Goal: Navigation & Orientation: Find specific page/section

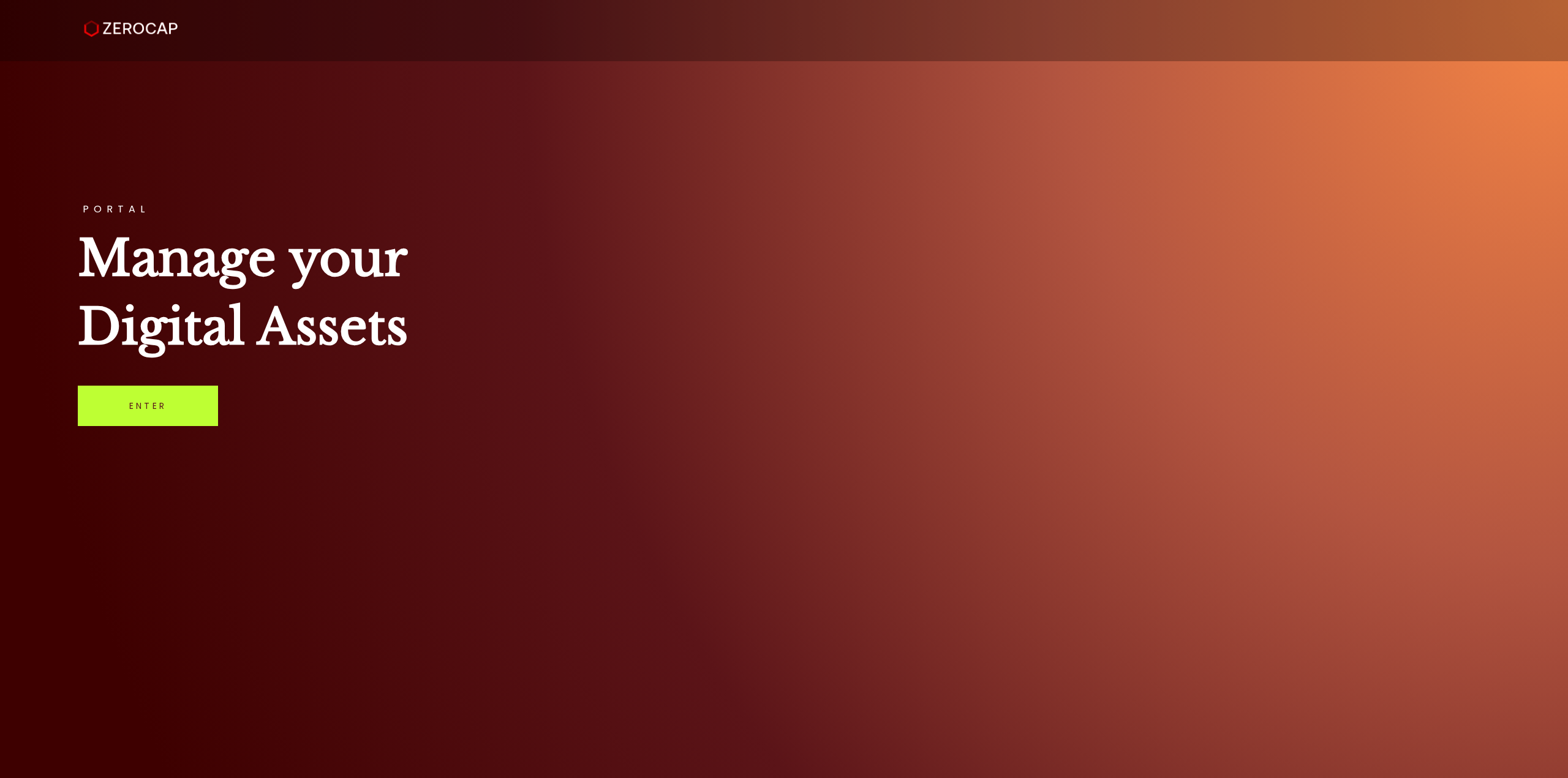
click at [175, 409] on link "Enter" at bounding box center [148, 406] width 140 height 40
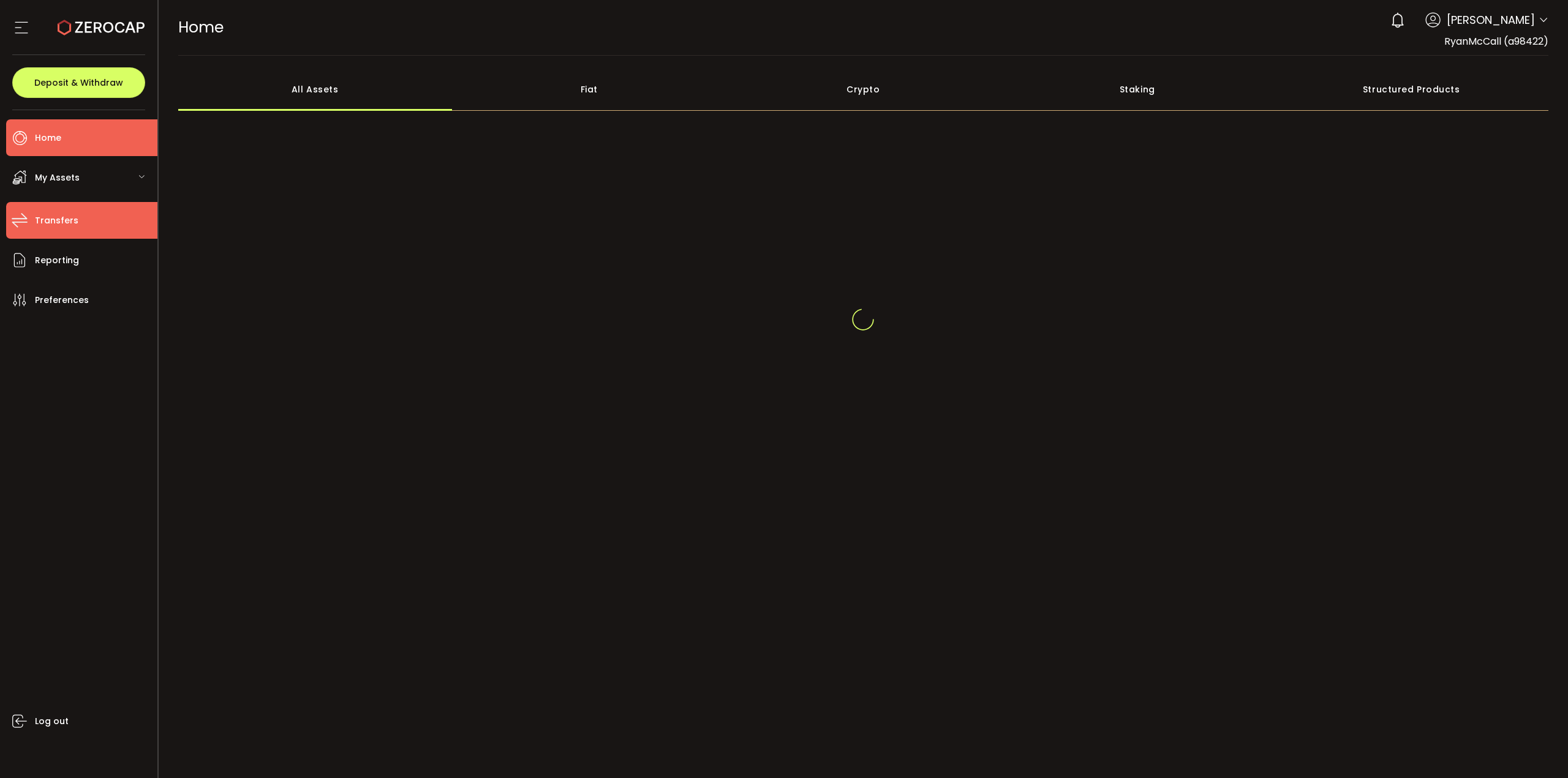
click at [61, 219] on span "Transfers" at bounding box center [57, 221] width 43 height 18
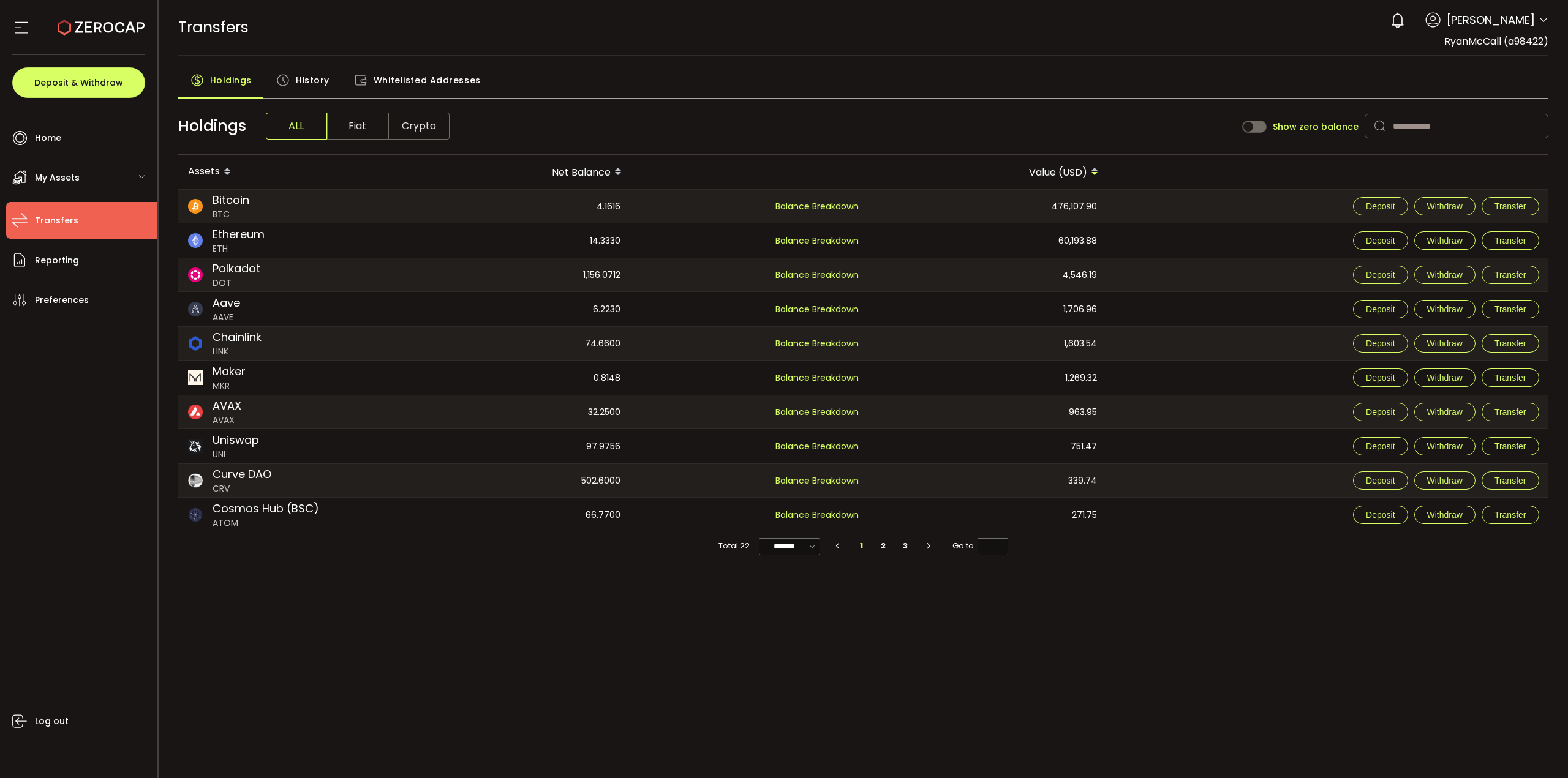
click at [452, 671] on div "PDF is being processed and will download to your computer TRANSFERS Buy Power $…" at bounding box center [864, 389] width 1410 height 778
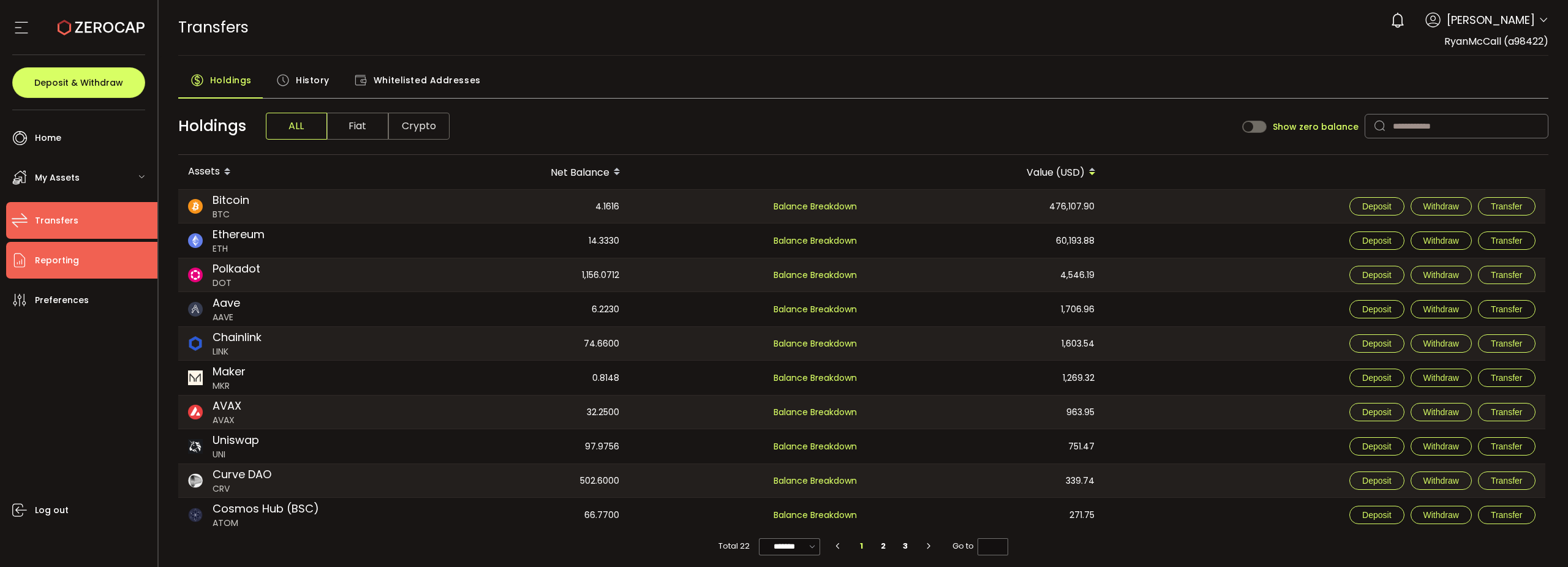
click at [59, 253] on span "Reporting" at bounding box center [57, 261] width 44 height 18
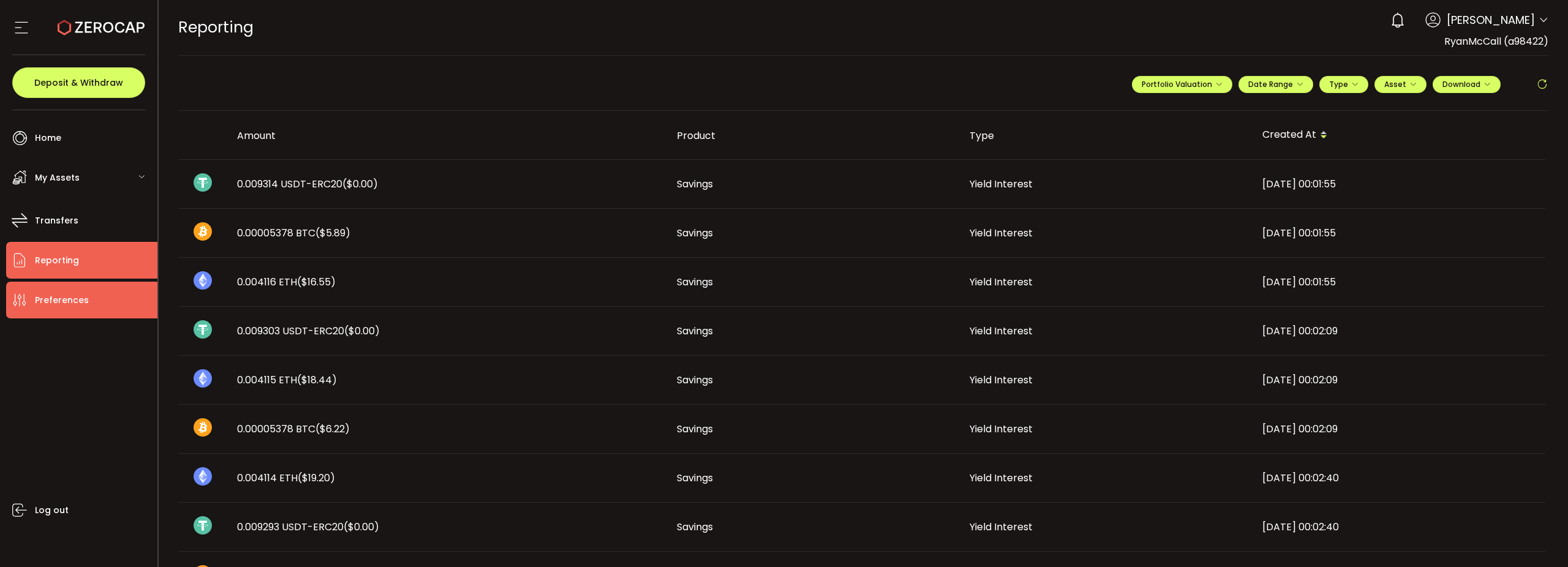
click at [70, 295] on span "Preferences" at bounding box center [62, 300] width 54 height 18
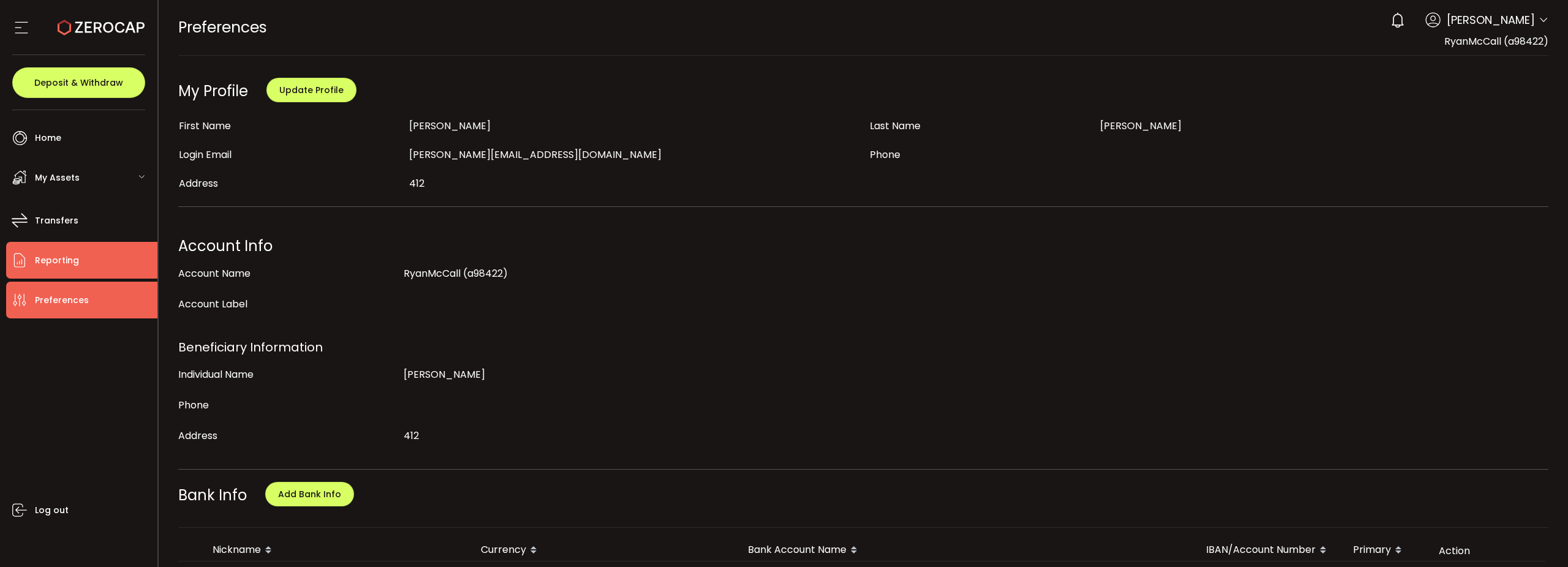
click at [61, 263] on span "Reporting" at bounding box center [57, 261] width 44 height 18
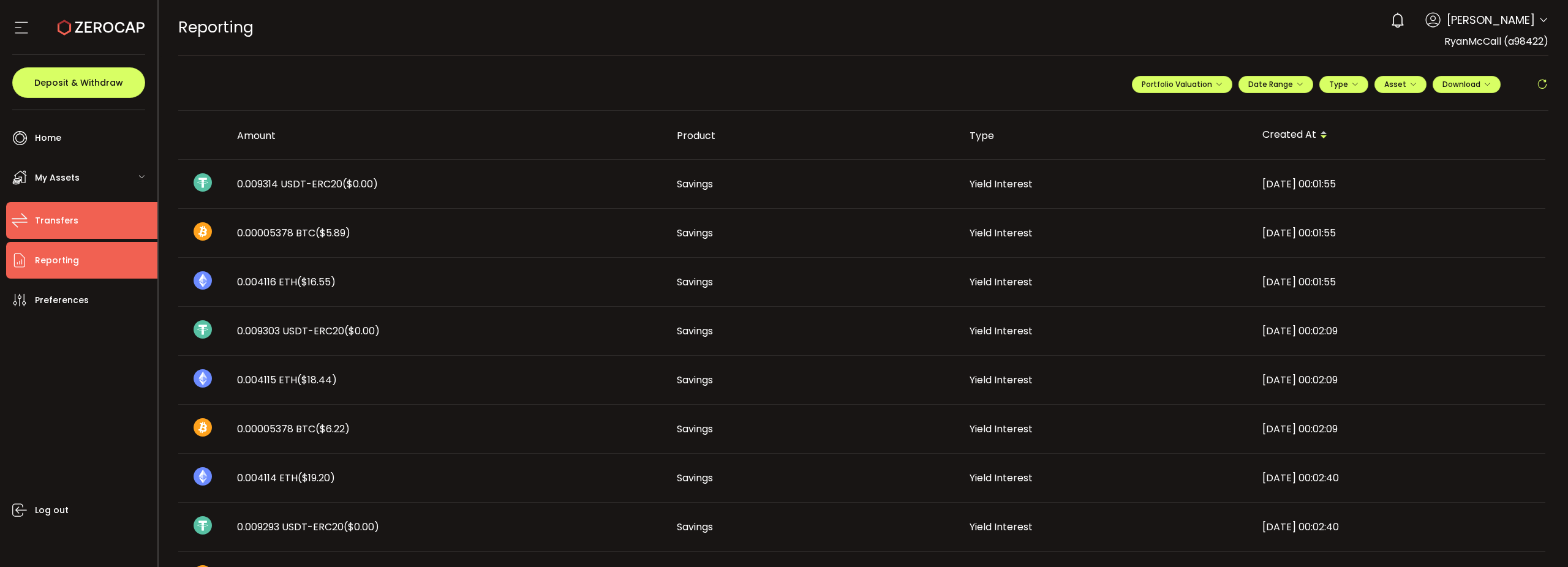
drag, startPoint x: 50, startPoint y: 222, endPoint x: 58, endPoint y: 223, distance: 8.1
click at [50, 221] on span "Transfers" at bounding box center [57, 221] width 43 height 18
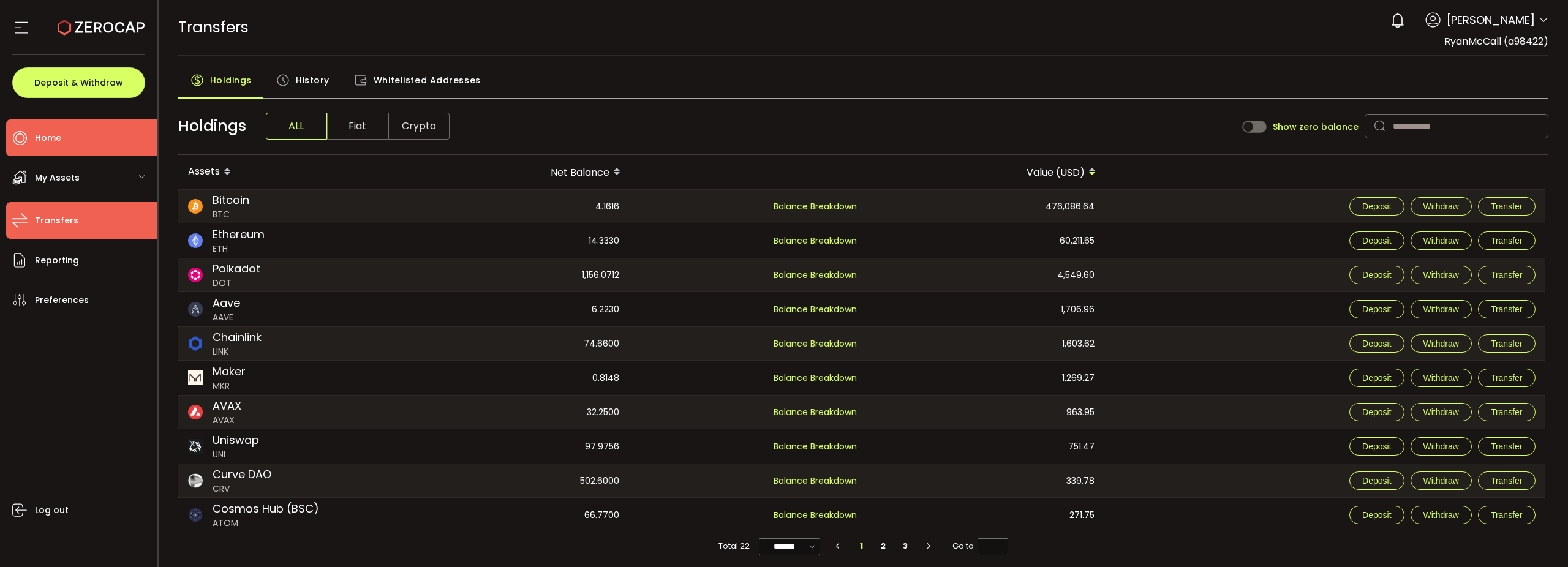
click at [55, 139] on span "Home" at bounding box center [48, 139] width 26 height 18
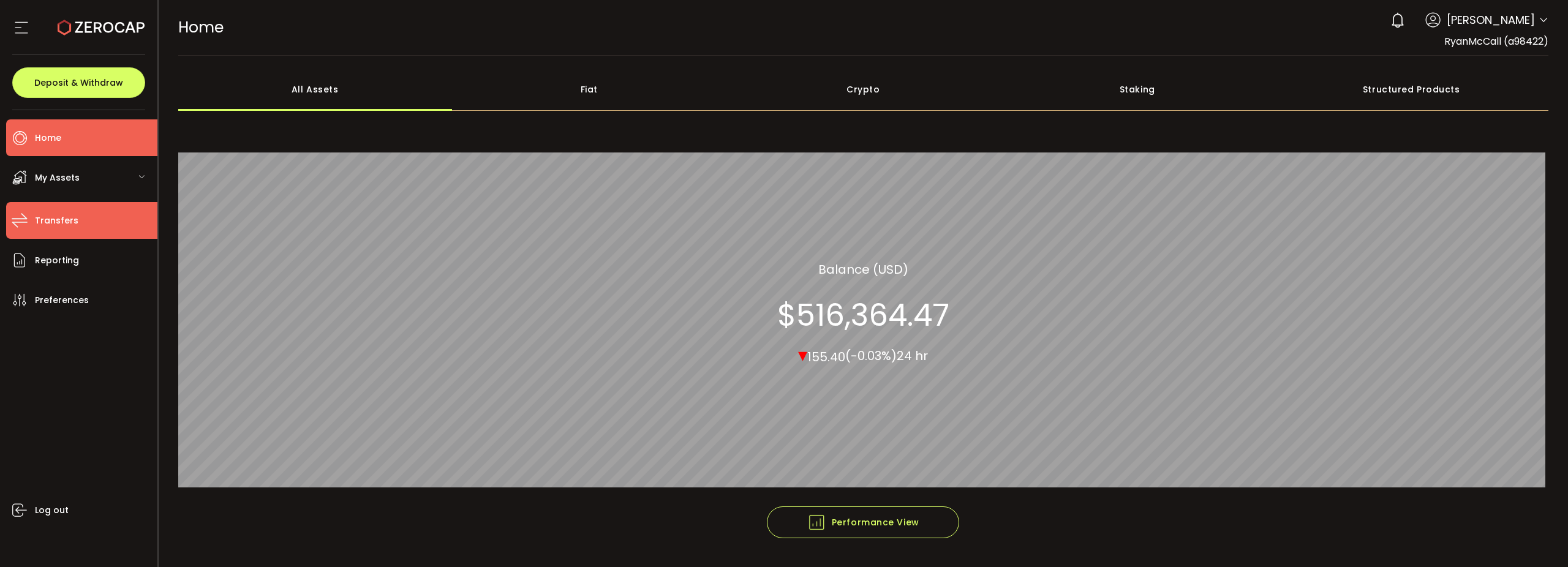
click at [67, 219] on span "Transfers" at bounding box center [57, 221] width 43 height 18
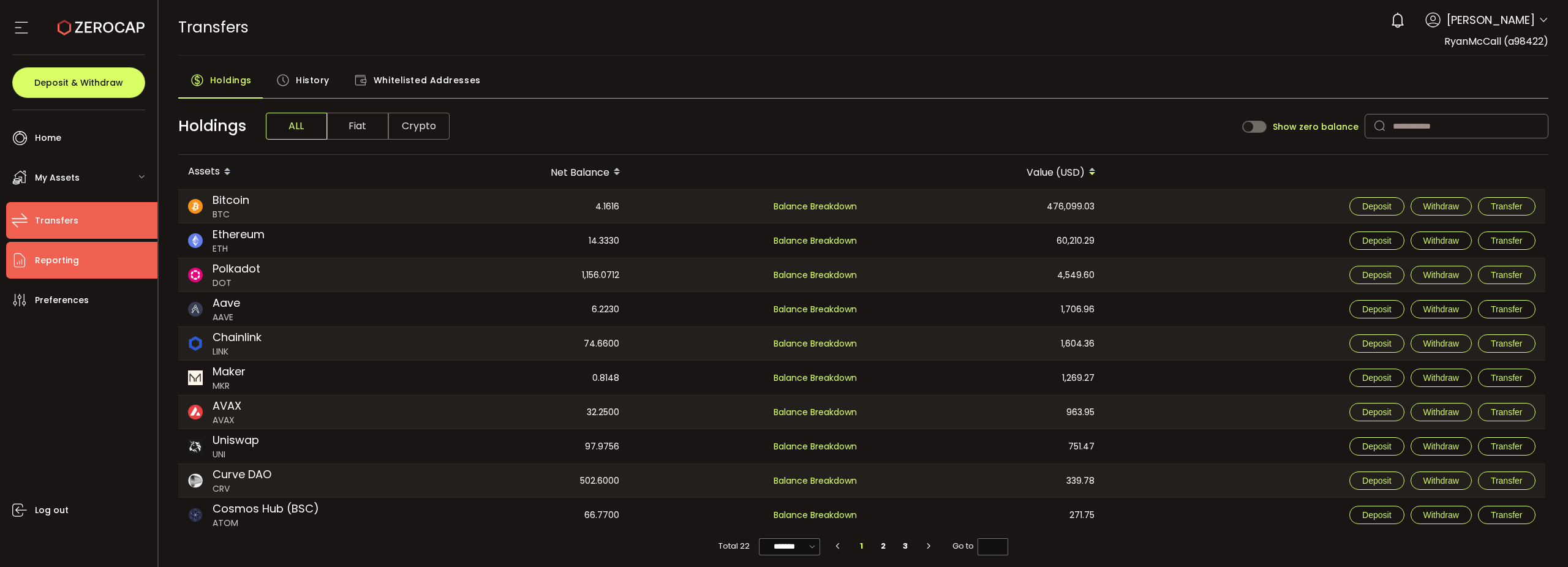
click at [63, 258] on span "Reporting" at bounding box center [57, 261] width 44 height 18
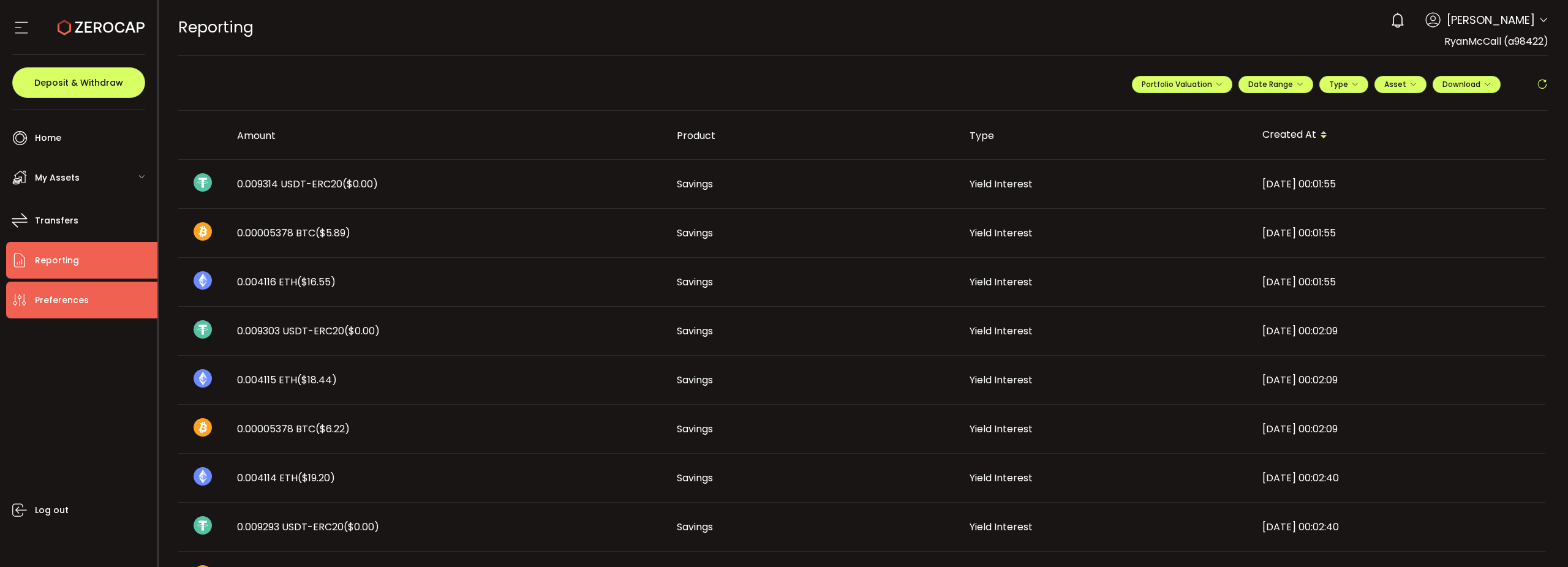
click at [62, 296] on span "Preferences" at bounding box center [62, 300] width 54 height 18
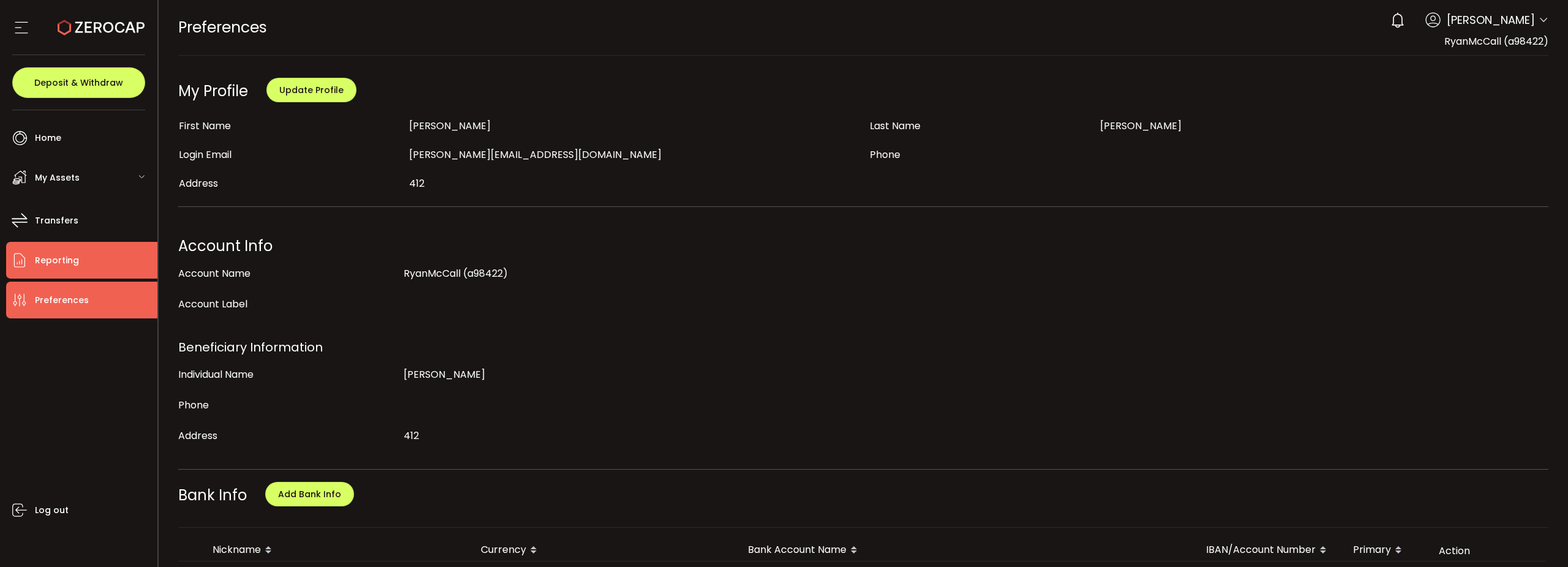
drag, startPoint x: 60, startPoint y: 257, endPoint x: 112, endPoint y: 286, distance: 59.5
click at [61, 257] on span "Reporting" at bounding box center [57, 261] width 44 height 18
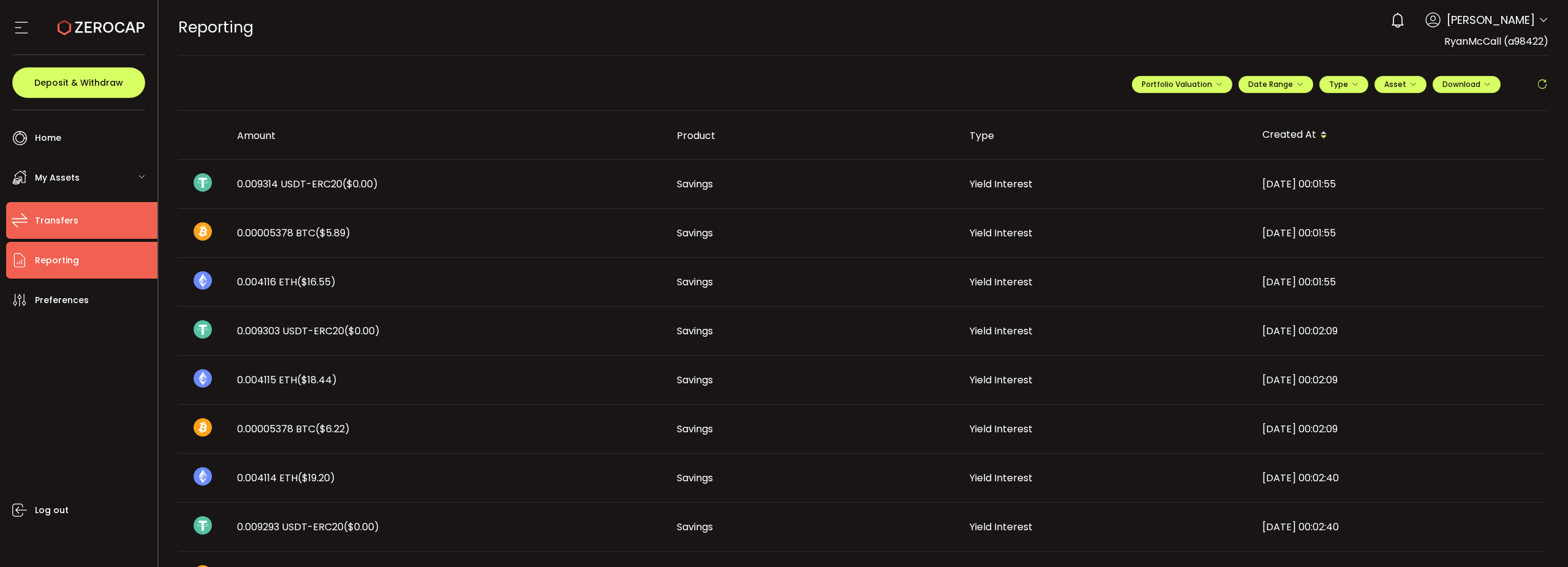
click at [79, 220] on li "Transfers" at bounding box center [82, 220] width 151 height 37
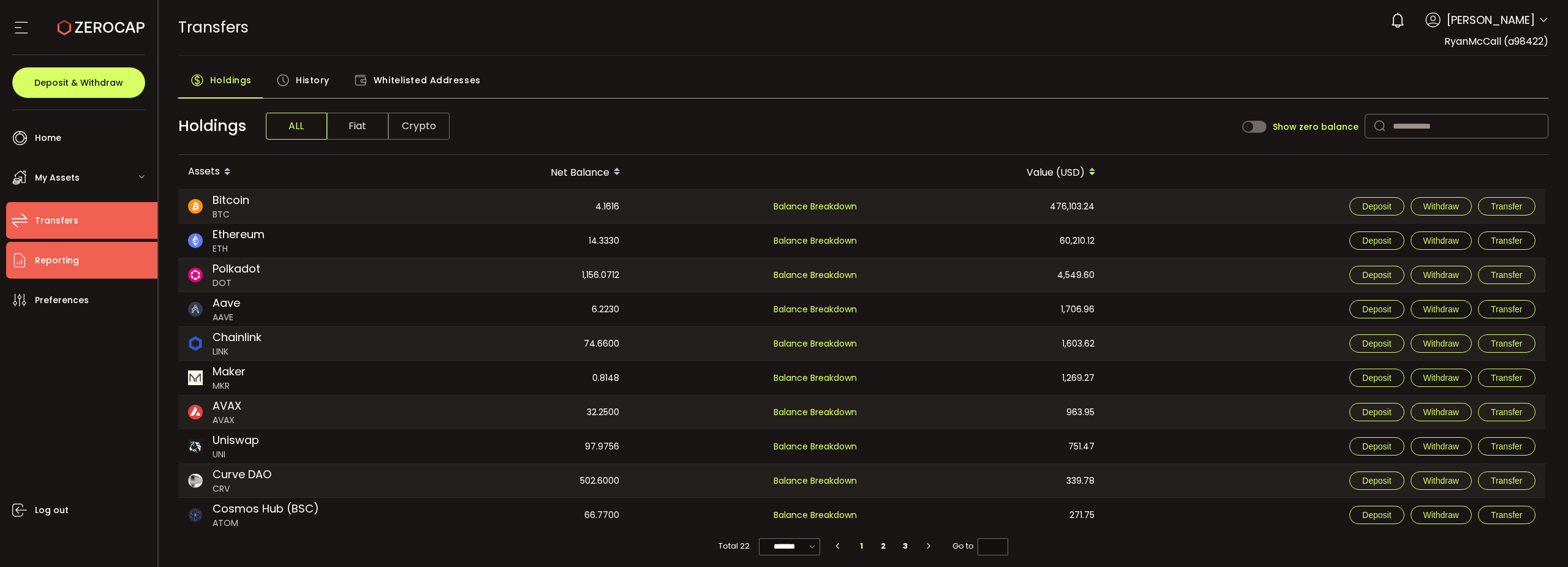
click at [70, 260] on span "Reporting" at bounding box center [57, 261] width 44 height 18
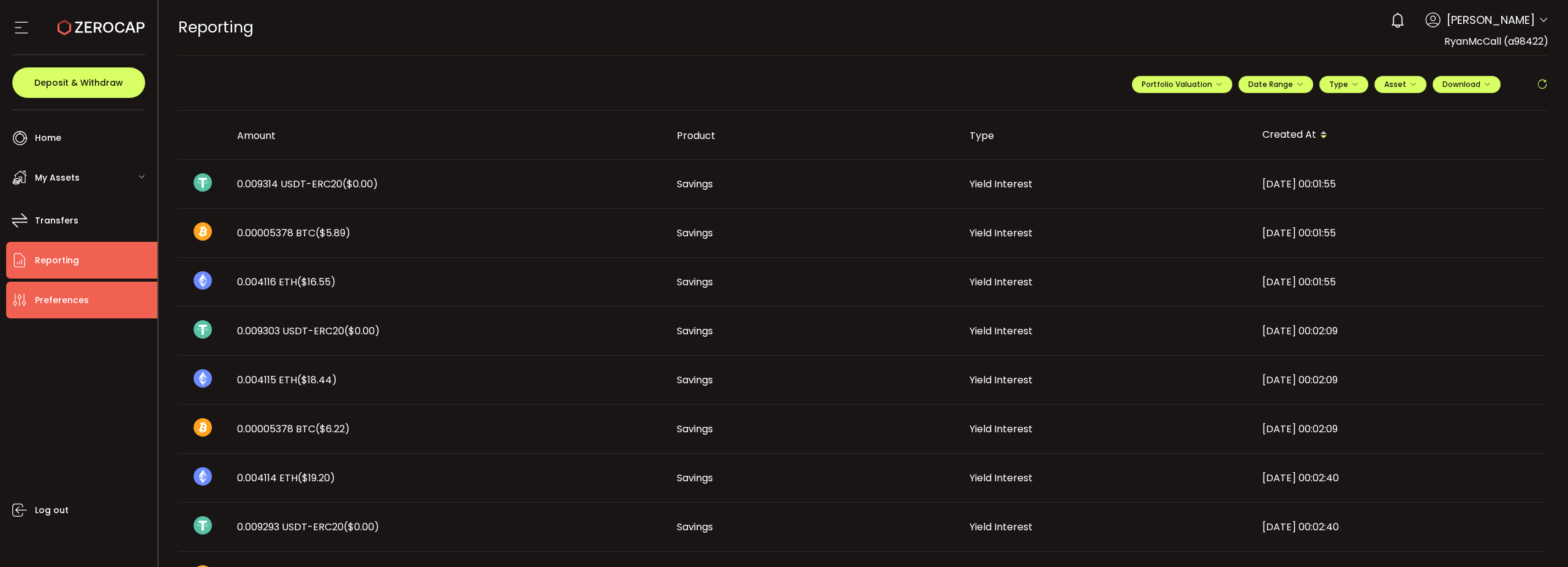
click at [89, 306] on li "Preferences" at bounding box center [82, 300] width 151 height 37
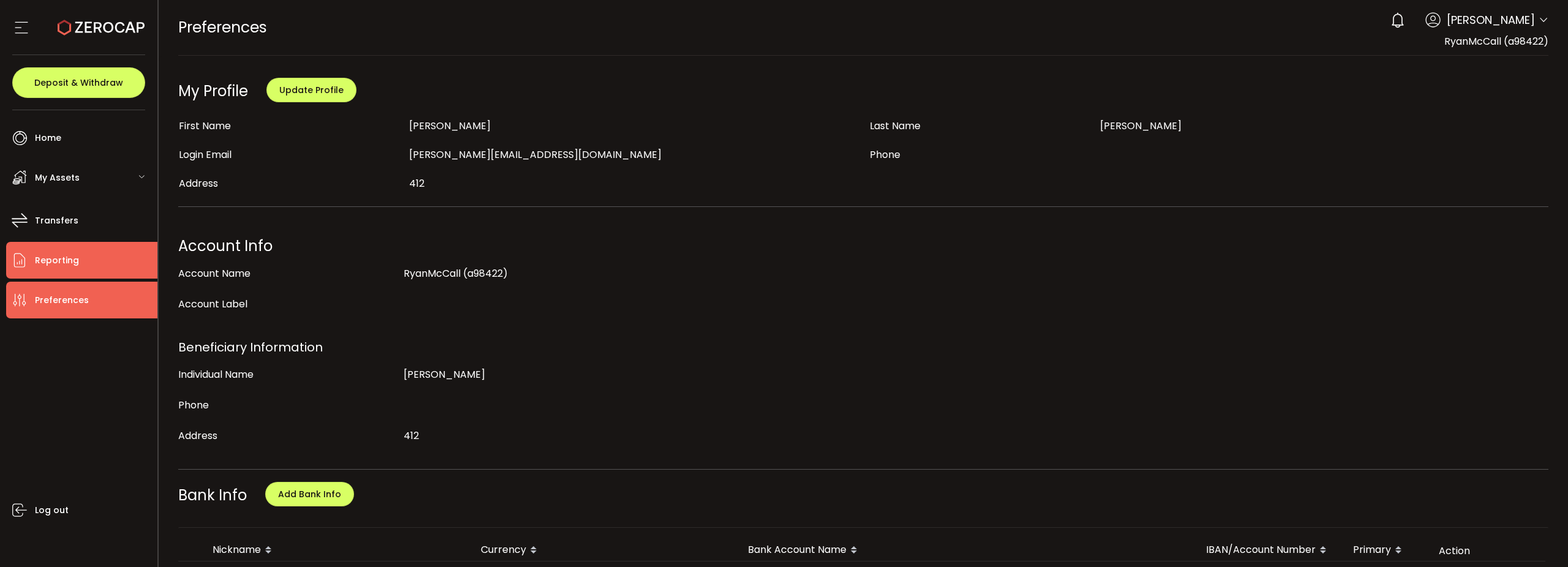
click at [68, 246] on li "Reporting" at bounding box center [82, 260] width 151 height 37
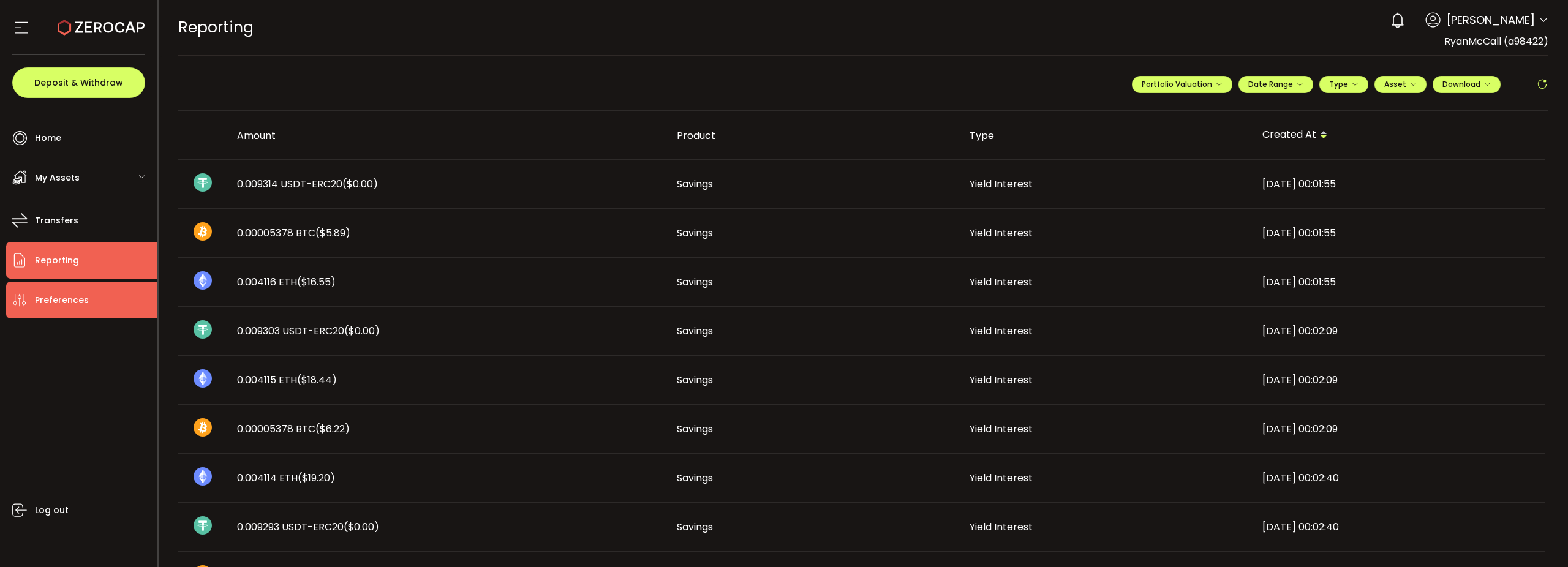
click at [70, 296] on span "Preferences" at bounding box center [62, 300] width 54 height 18
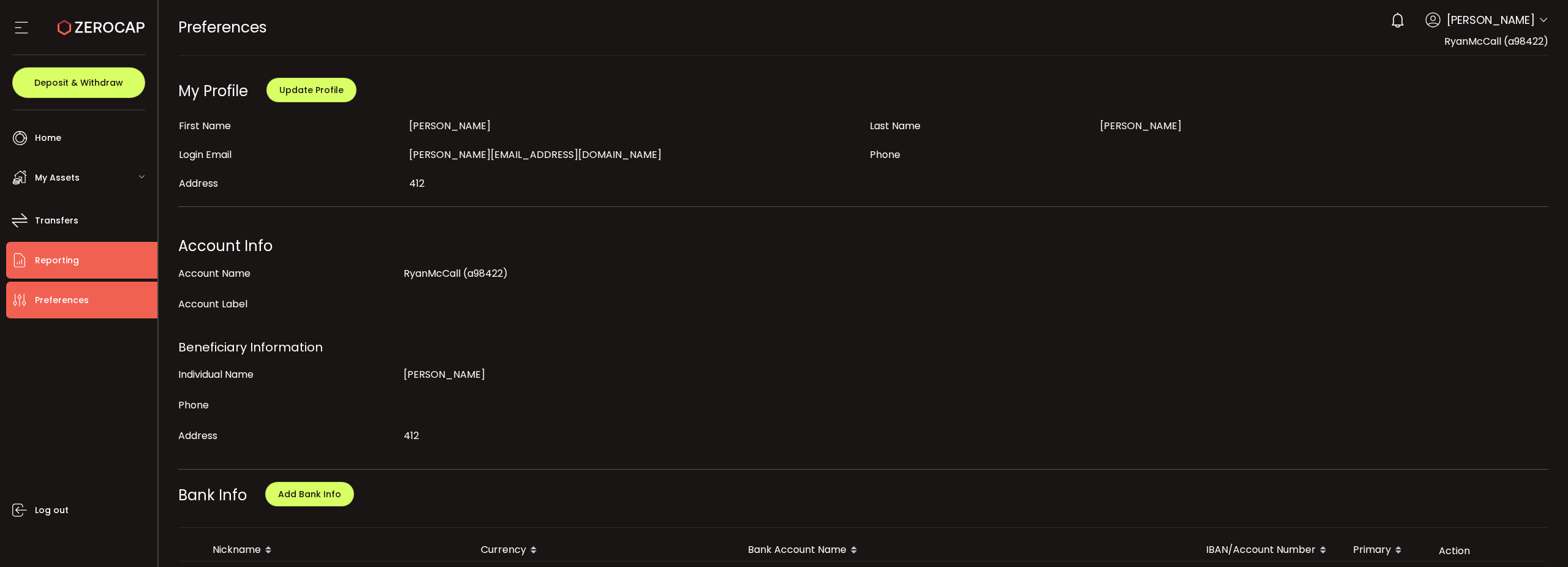
click at [65, 258] on span "Reporting" at bounding box center [57, 261] width 44 height 18
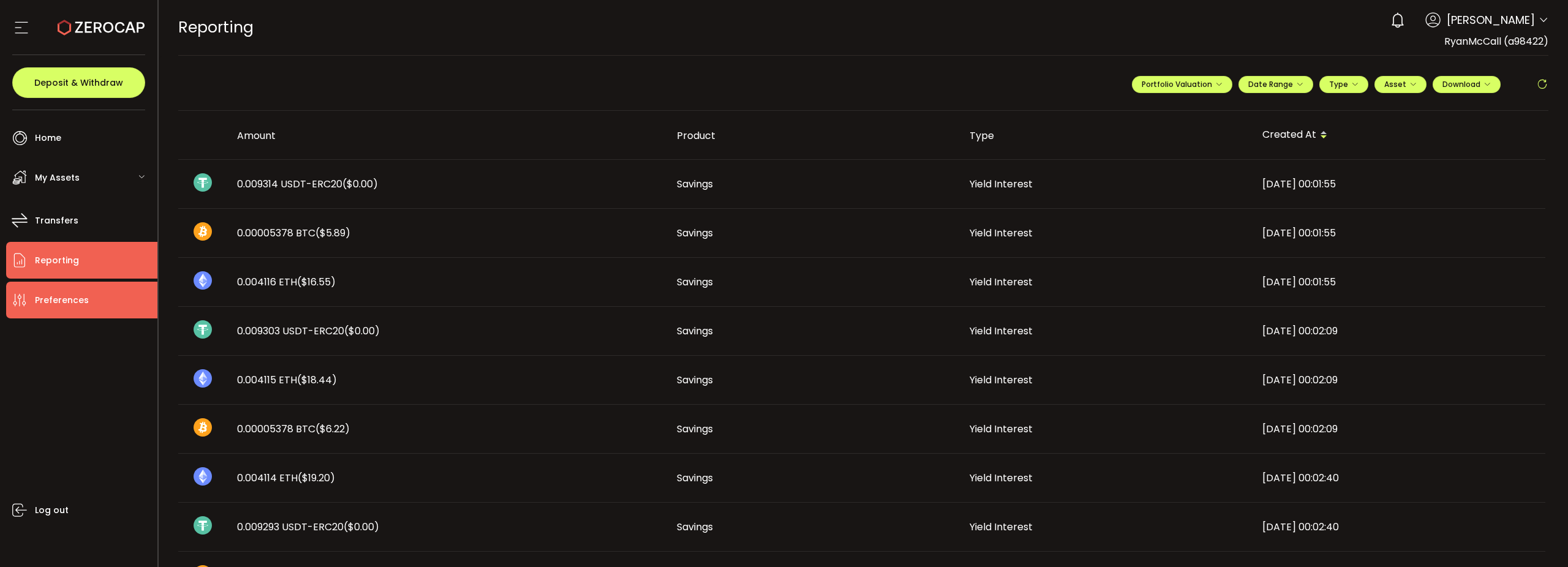
click at [61, 300] on span "Preferences" at bounding box center [62, 300] width 54 height 18
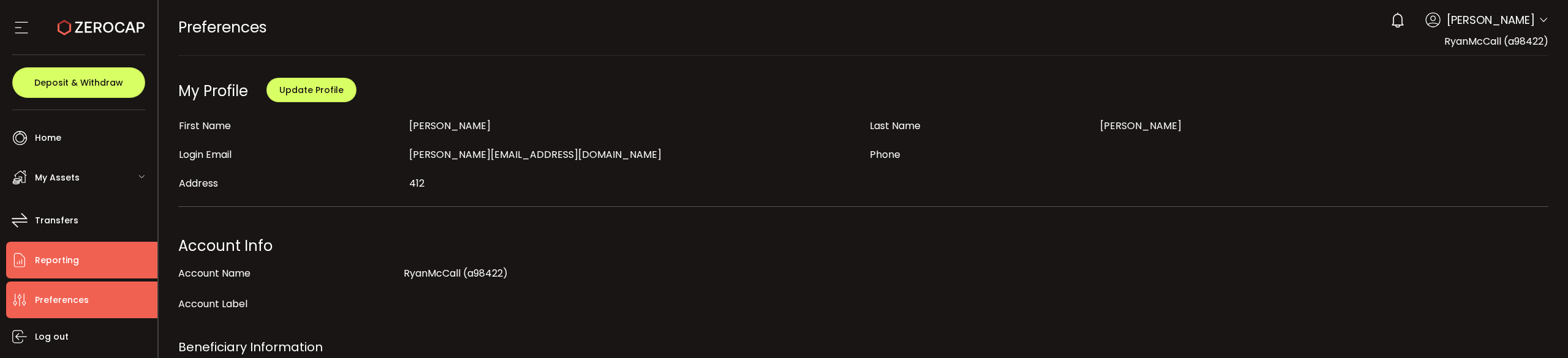
click at [44, 254] on span "Reporting" at bounding box center [57, 261] width 44 height 18
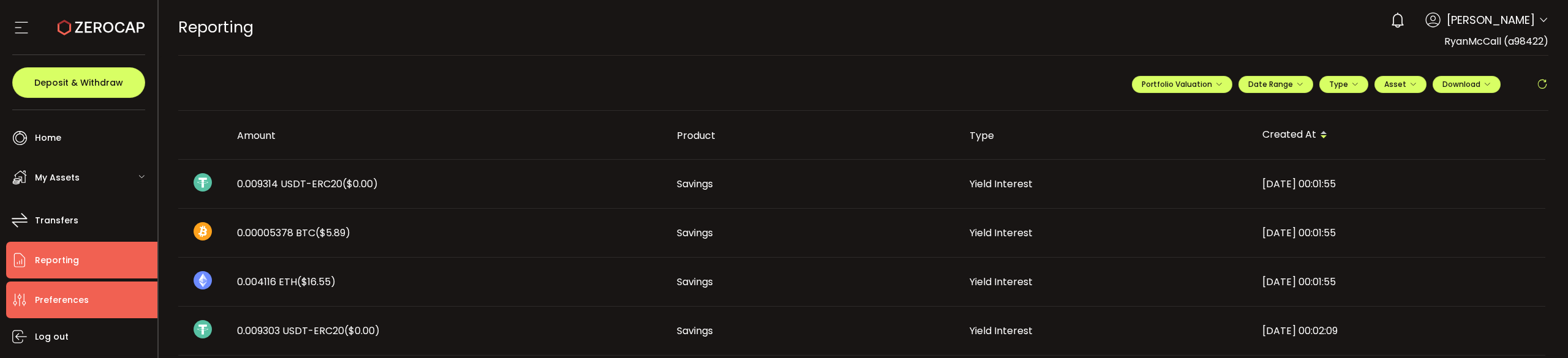
click at [64, 295] on span "Preferences" at bounding box center [62, 300] width 54 height 18
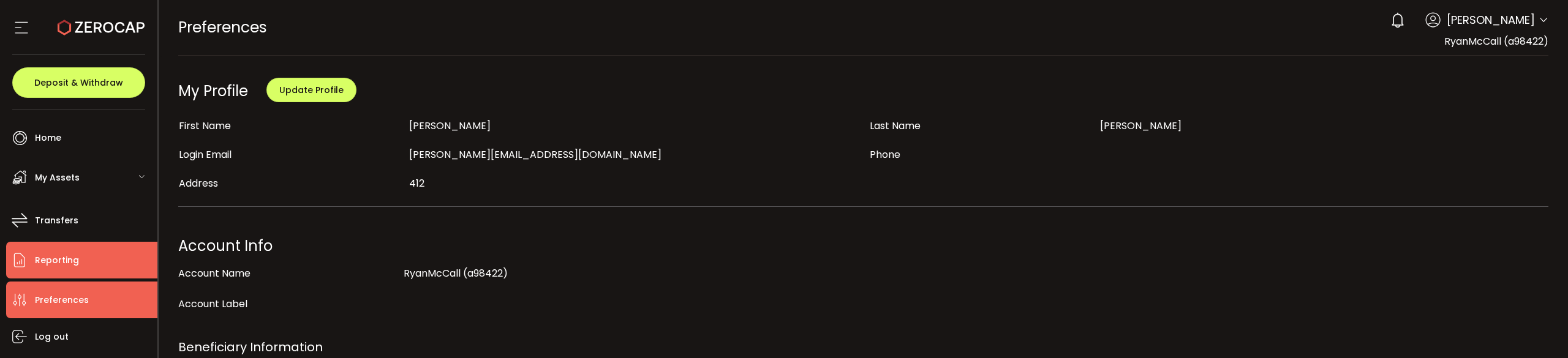
click at [60, 257] on span "Reporting" at bounding box center [57, 261] width 44 height 18
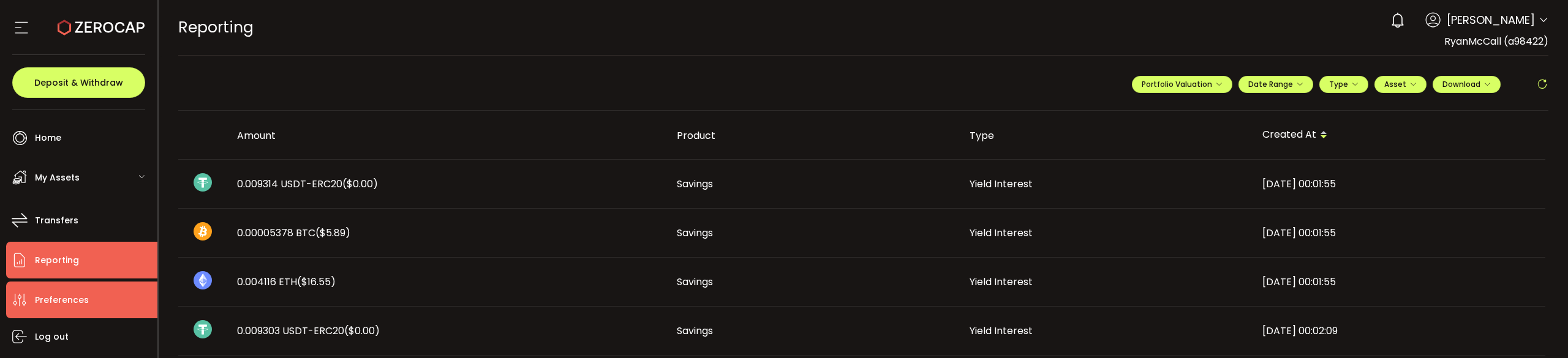
click at [61, 294] on span "Preferences" at bounding box center [62, 300] width 54 height 18
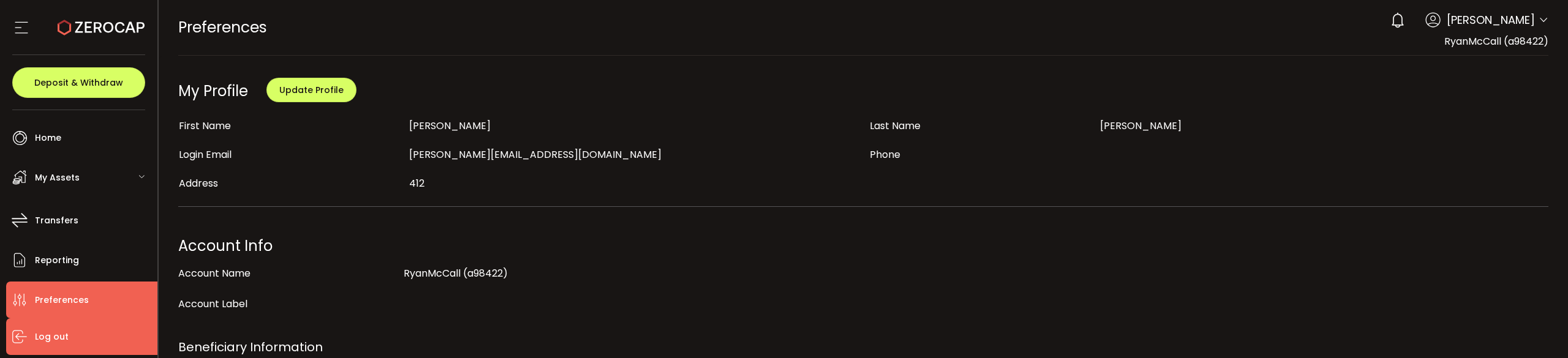
click at [70, 336] on li "Log out" at bounding box center [82, 336] width 151 height 37
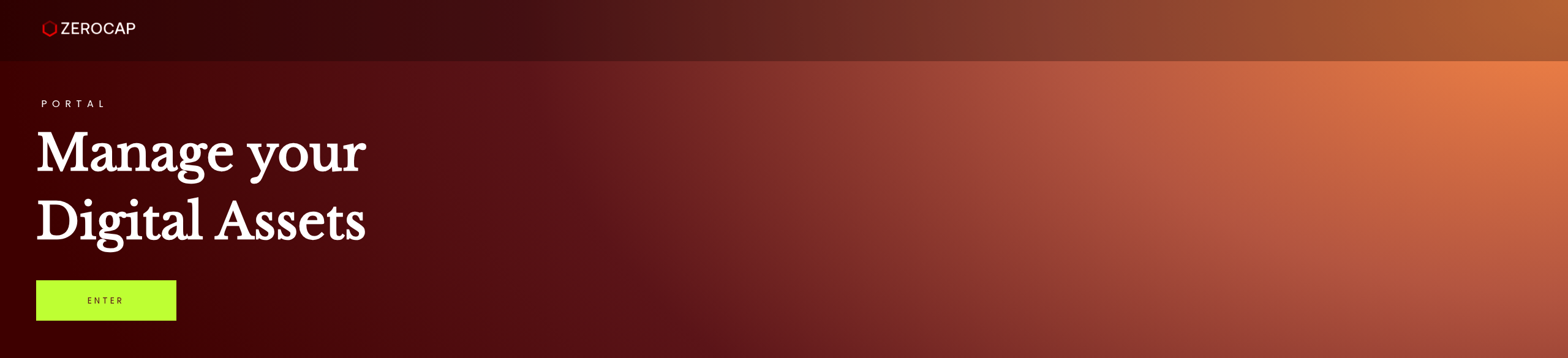
click at [127, 309] on link "Enter" at bounding box center [106, 300] width 140 height 40
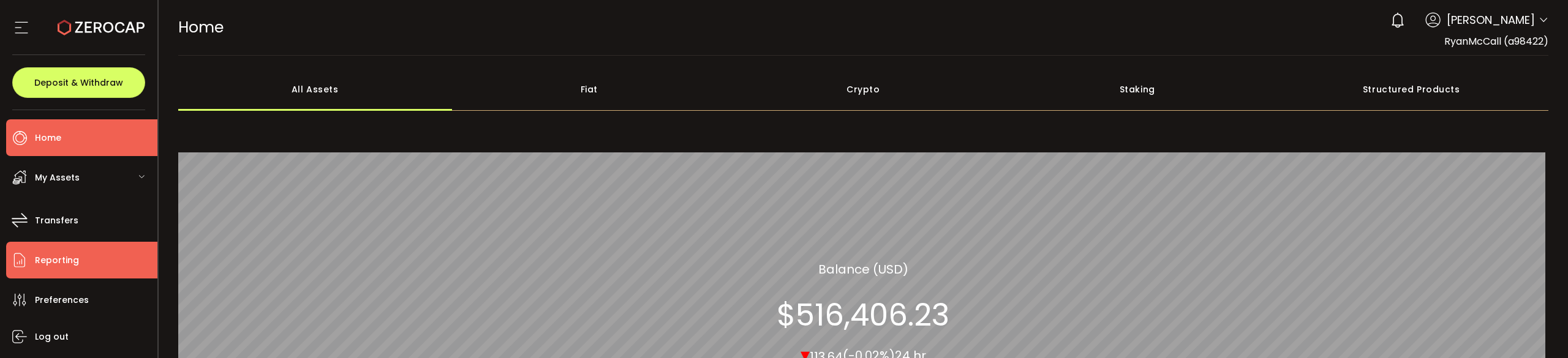
click at [78, 253] on li "Reporting" at bounding box center [82, 260] width 151 height 37
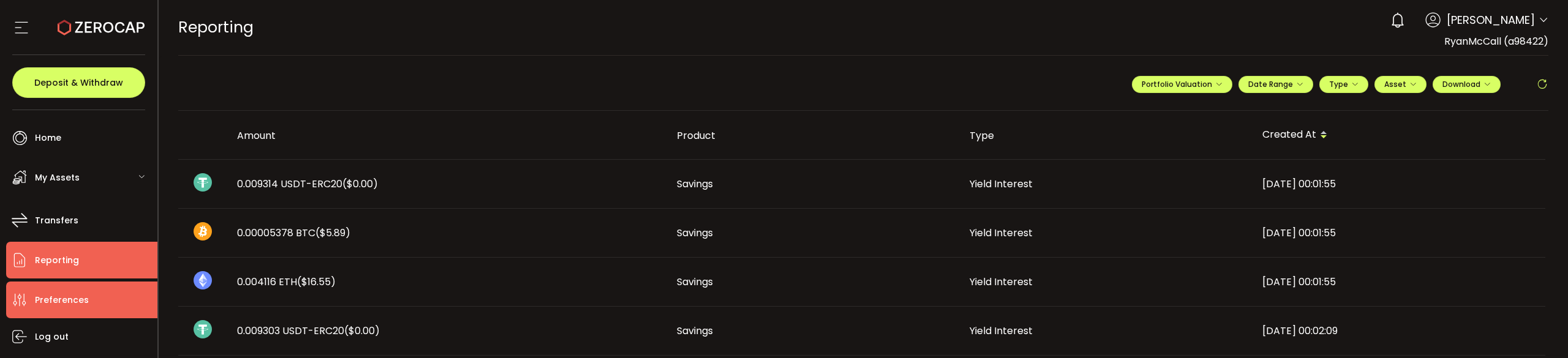
click at [69, 306] on span "Preferences" at bounding box center [62, 300] width 54 height 18
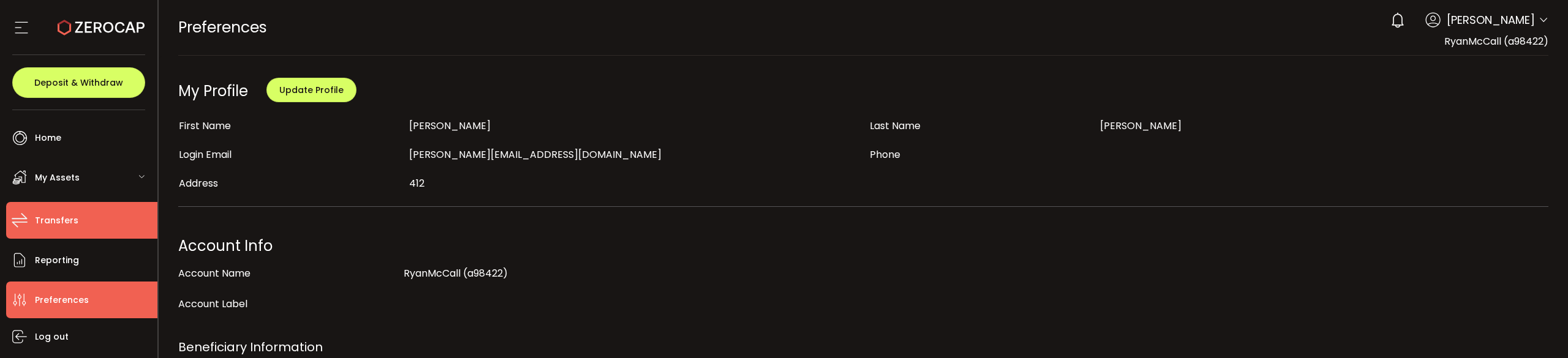
click at [58, 217] on span "Transfers" at bounding box center [57, 221] width 43 height 18
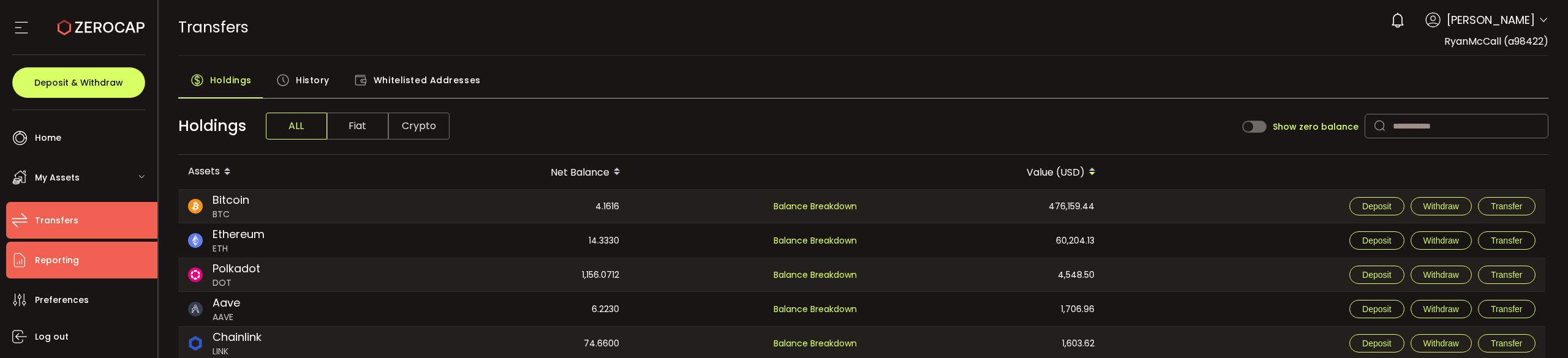
click at [52, 260] on span "Reporting" at bounding box center [57, 261] width 44 height 18
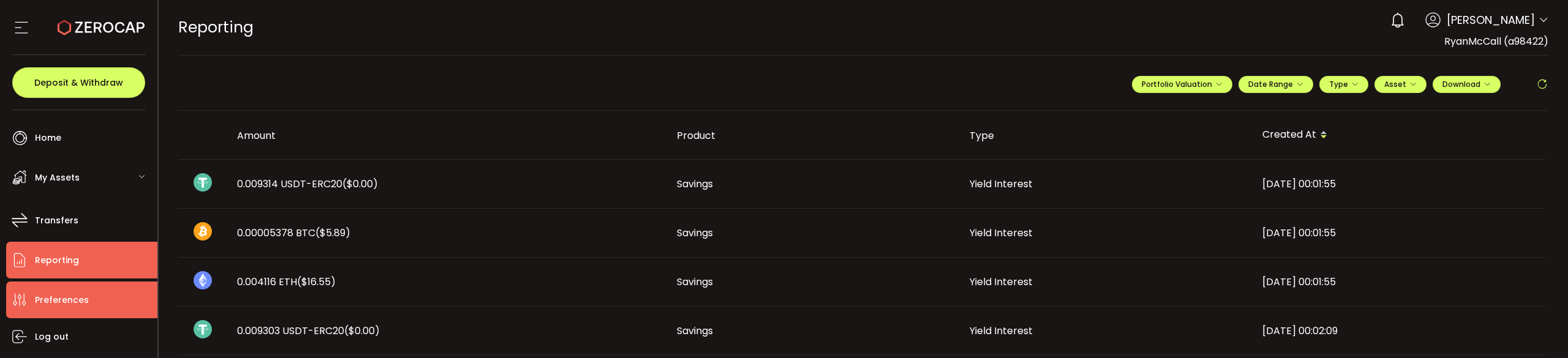
click at [52, 294] on span "Preferences" at bounding box center [62, 300] width 54 height 18
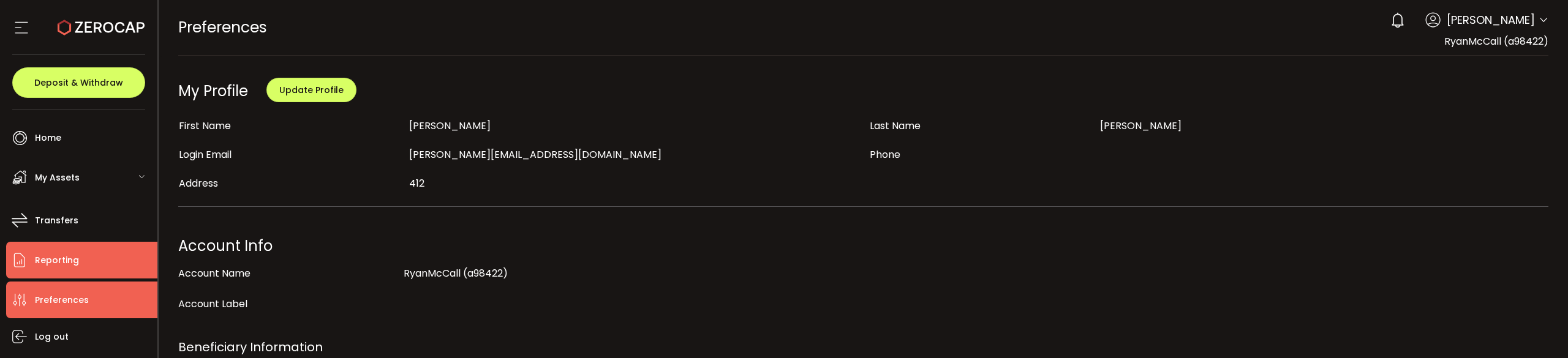
click at [75, 257] on span "Reporting" at bounding box center [57, 261] width 44 height 18
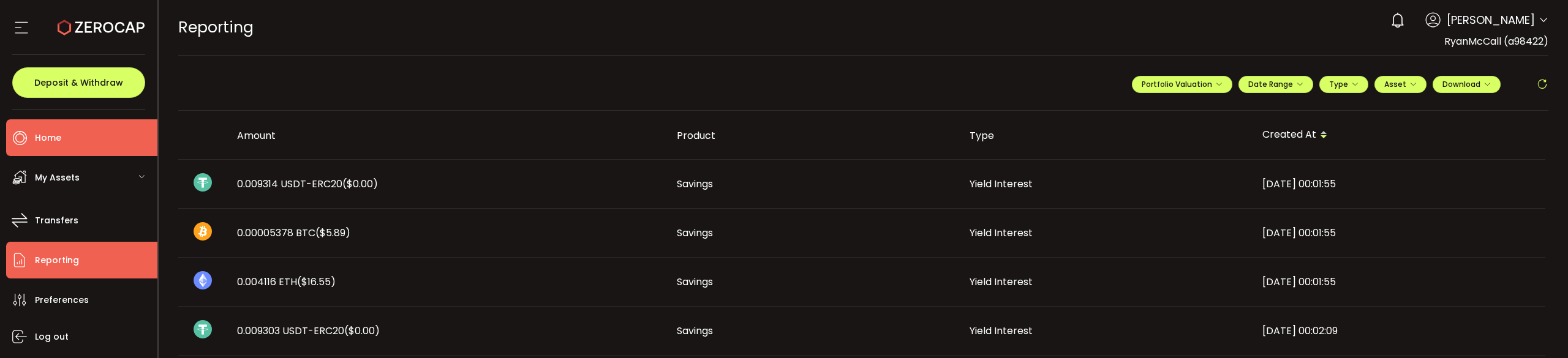
click at [72, 144] on li "Home" at bounding box center [82, 137] width 151 height 37
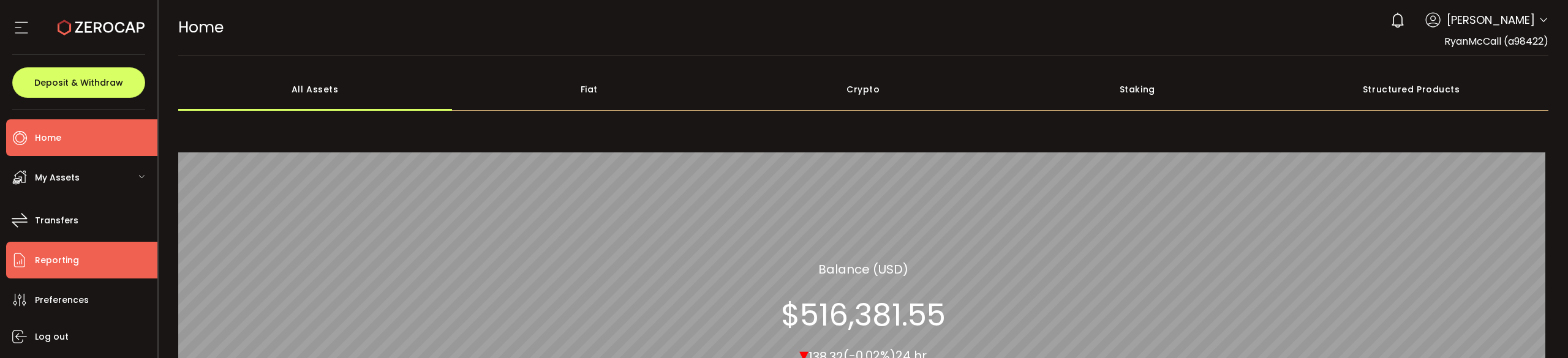
click at [58, 254] on span "Reporting" at bounding box center [57, 261] width 44 height 18
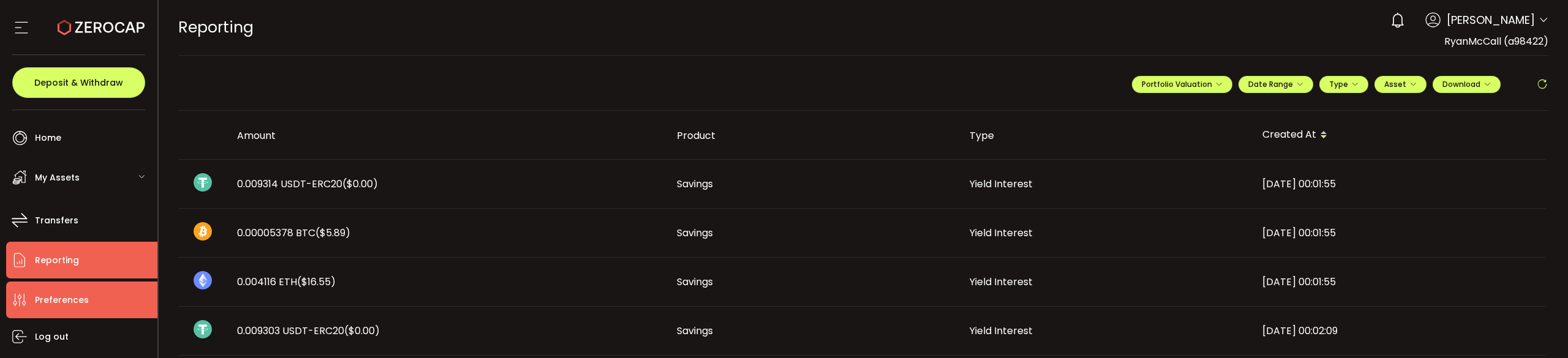
click at [77, 298] on span "Preferences" at bounding box center [62, 300] width 54 height 18
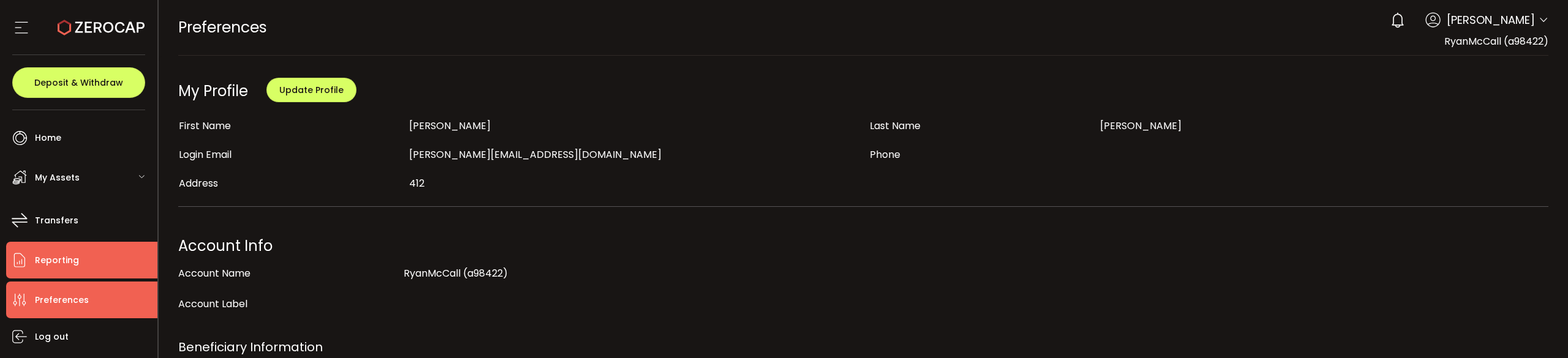
click at [67, 259] on span "Reporting" at bounding box center [57, 261] width 44 height 18
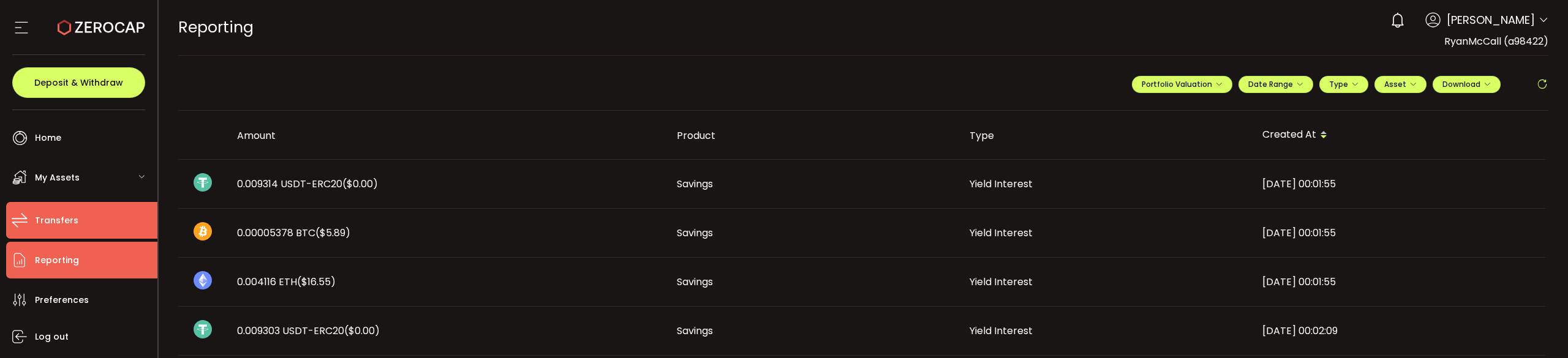
click at [72, 226] on span "Transfers" at bounding box center [57, 221] width 43 height 18
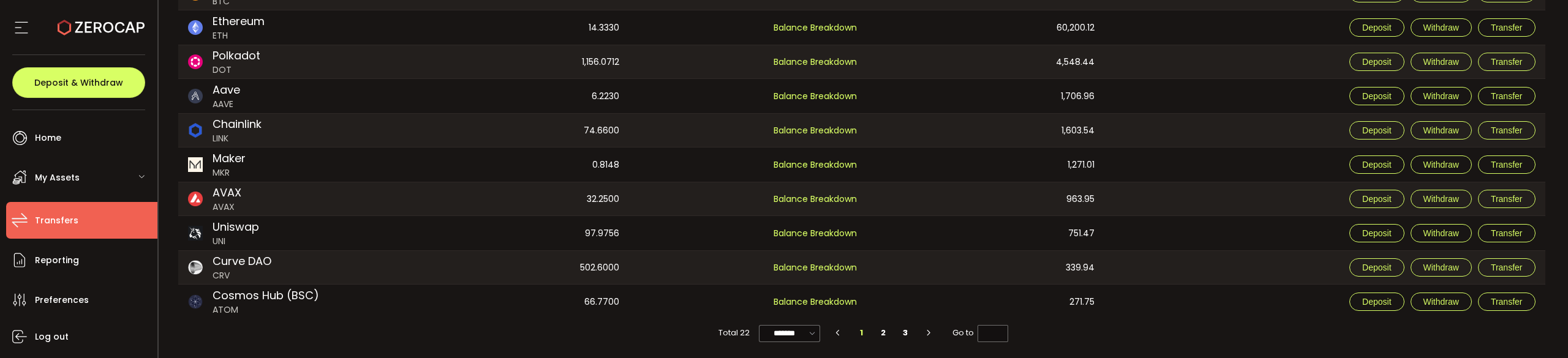
scroll to position [213, 0]
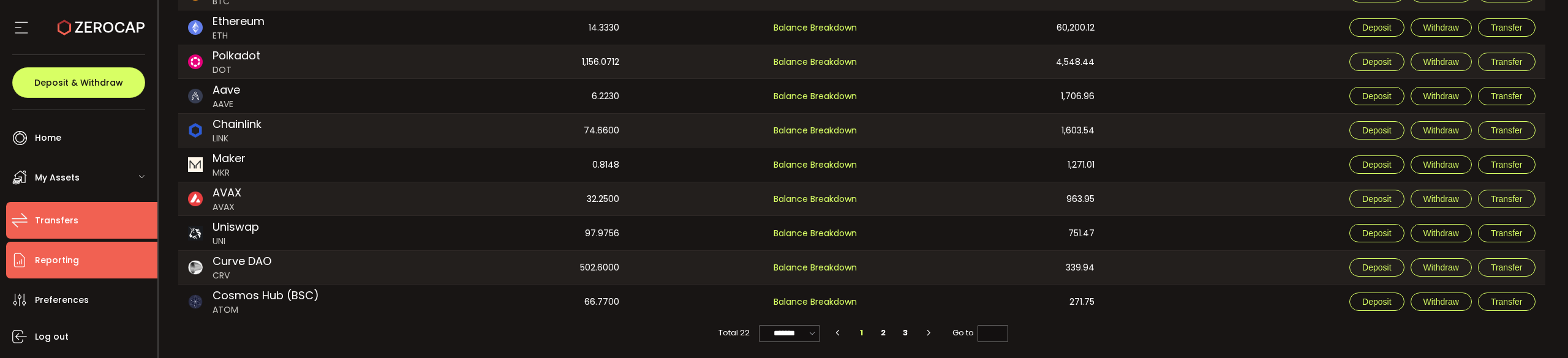
click at [54, 270] on li "Reporting" at bounding box center [82, 260] width 151 height 37
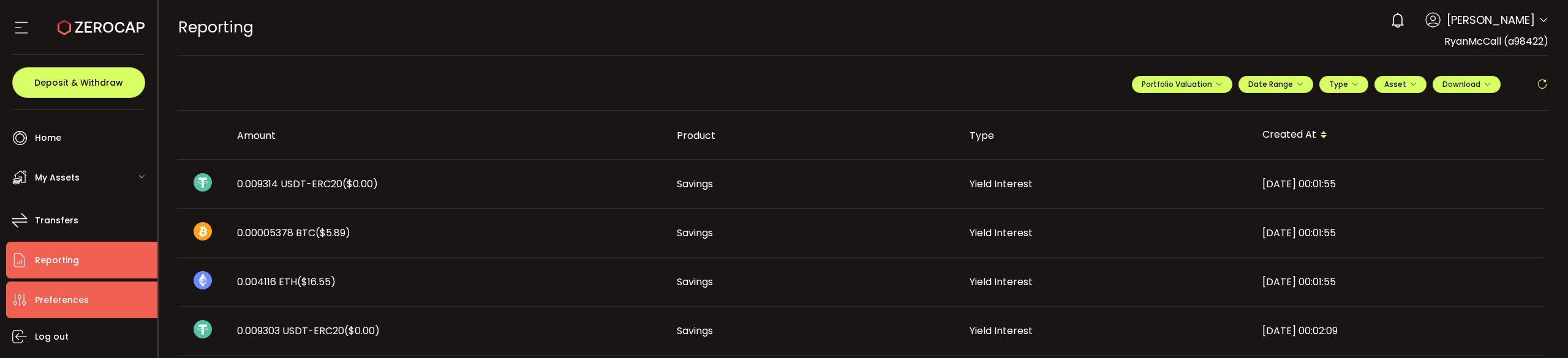
click at [68, 298] on span "Preferences" at bounding box center [62, 300] width 54 height 18
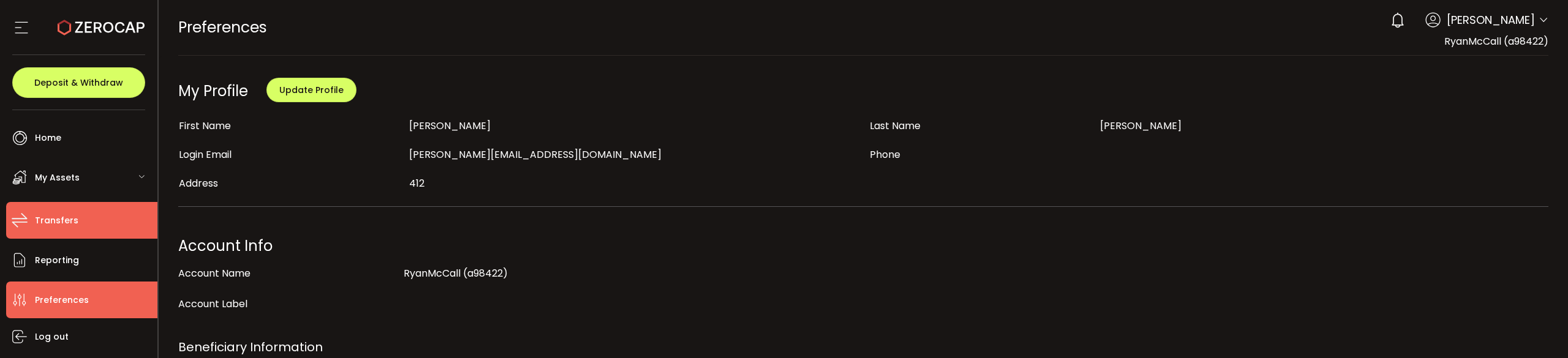
click at [55, 216] on span "Transfers" at bounding box center [57, 221] width 43 height 18
